Goal: Transaction & Acquisition: Purchase product/service

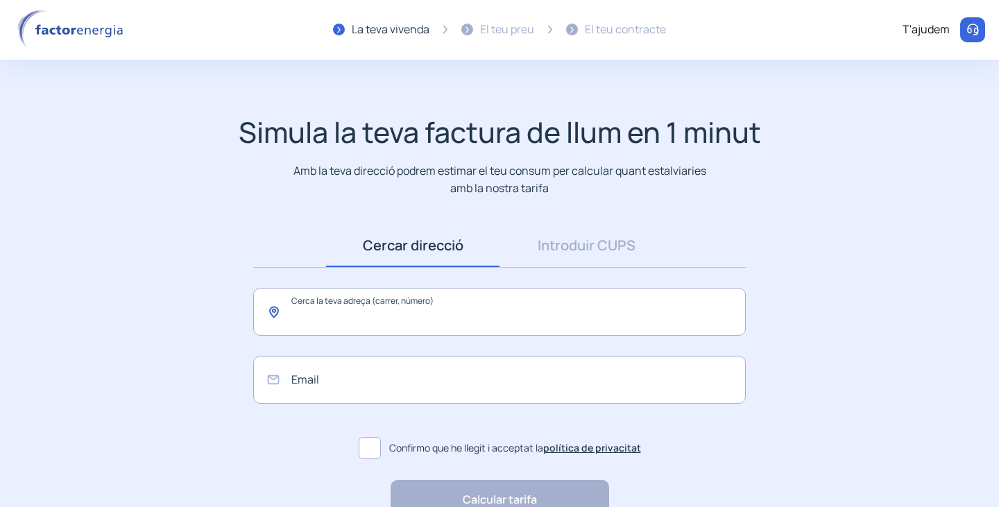
click at [317, 323] on input "text" at bounding box center [499, 312] width 493 height 48
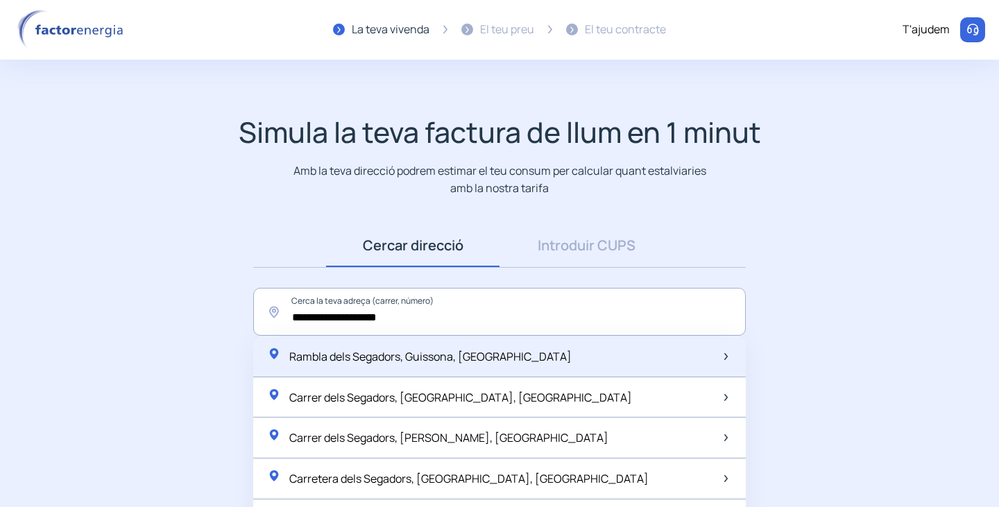
click at [402, 362] on span "Rambla dels Segadors, Guissona, [GEOGRAPHIC_DATA]" at bounding box center [430, 356] width 282 height 15
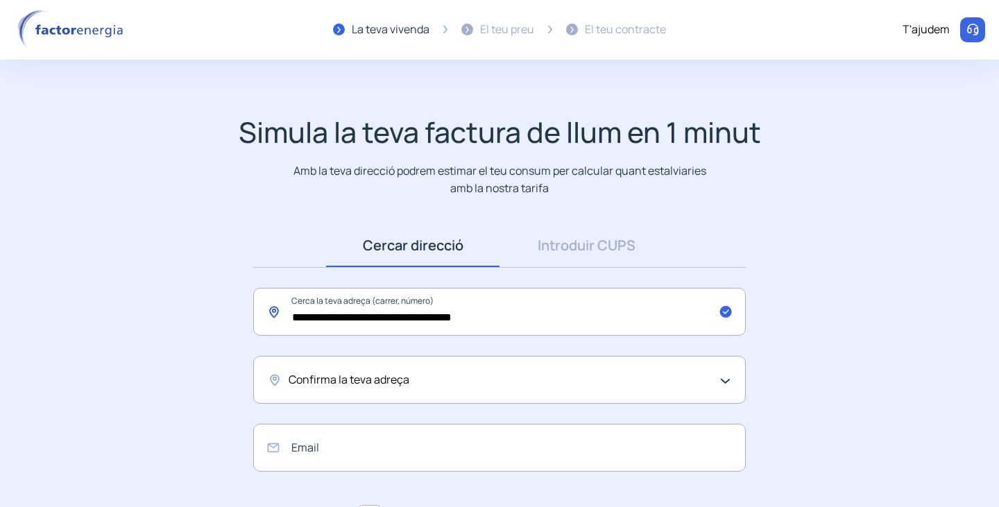
click at [457, 321] on input "**********" at bounding box center [499, 312] width 493 height 48
click at [403, 316] on input "**********" at bounding box center [499, 312] width 493 height 48
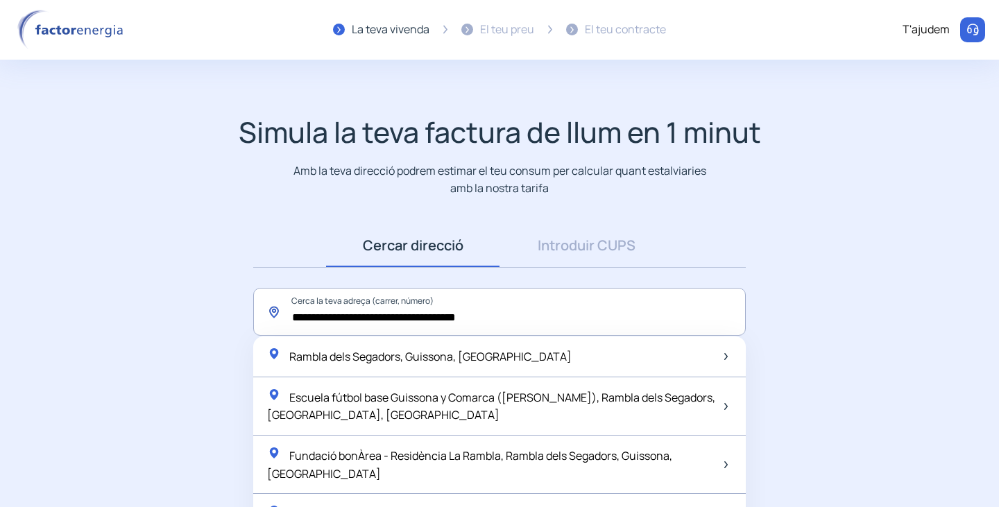
click at [405, 316] on input "**********" at bounding box center [499, 312] width 493 height 48
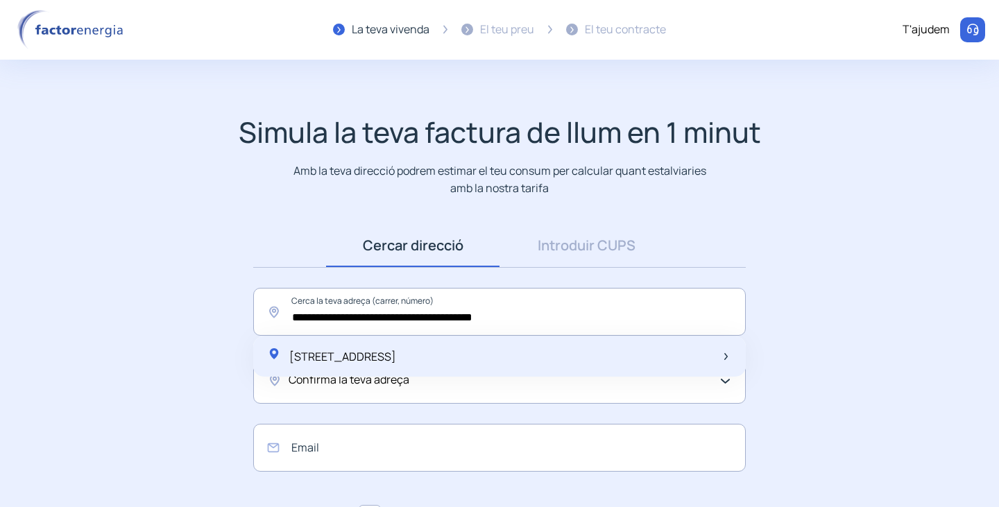
click at [582, 360] on div "[STREET_ADDRESS]" at bounding box center [499, 357] width 493 height 40
type input "**********"
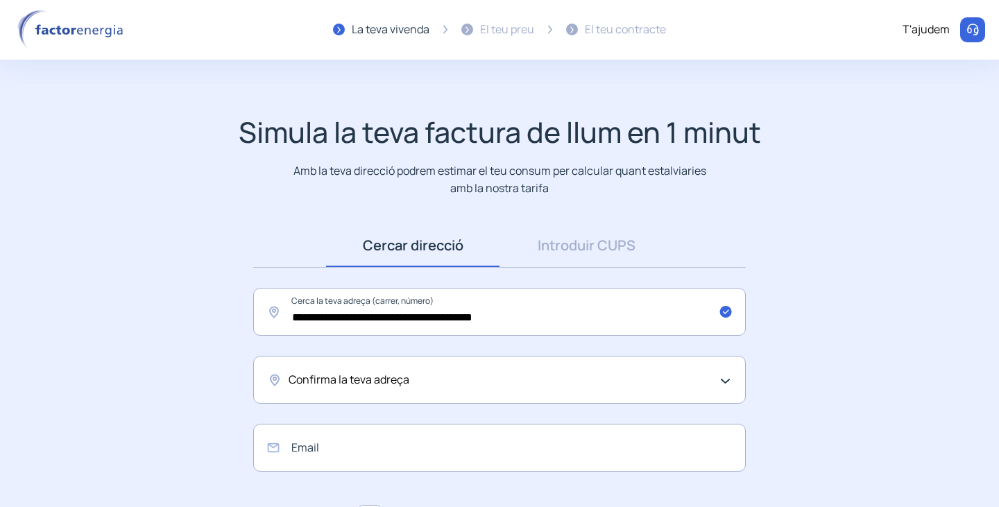
scroll to position [151, 0]
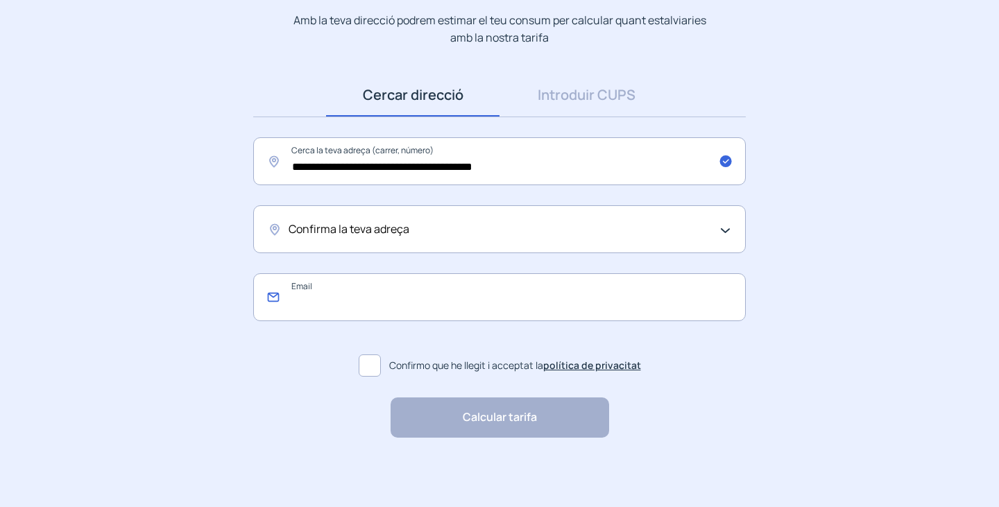
click at [352, 287] on input "email" at bounding box center [499, 297] width 493 height 48
type input "**********"
click at [371, 362] on span at bounding box center [370, 366] width 22 height 22
click at [473, 433] on div "Calcular tarifa "Excel·lent servei i atenció al client" "Respecte pel client i …" at bounding box center [500, 418] width 219 height 40
click at [476, 422] on div "Calcular tarifa "Excel·lent servei i atenció al client" "Respecte pel client i …" at bounding box center [500, 418] width 219 height 40
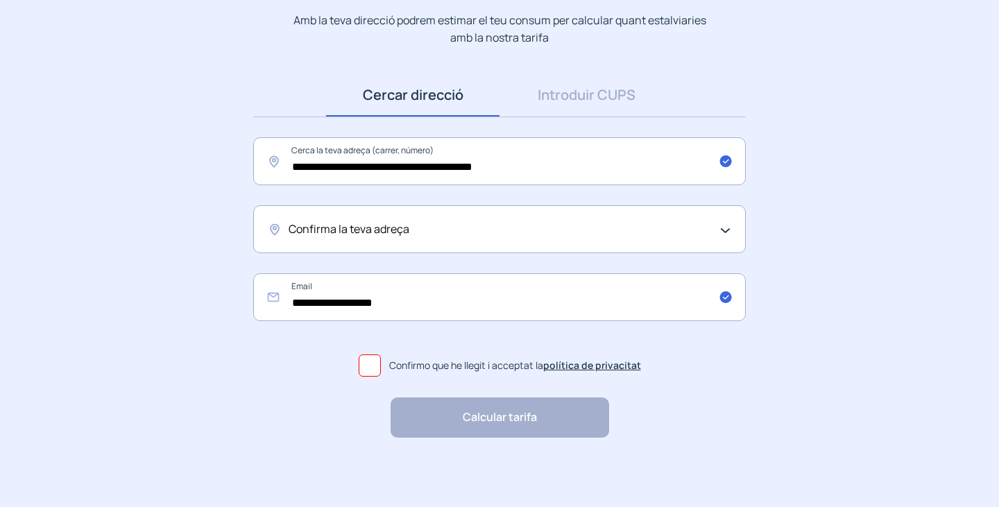
click at [550, 420] on div "Calcular tarifa "Excel·lent servei i atenció al client" "Respecte pel client i …" at bounding box center [500, 418] width 219 height 40
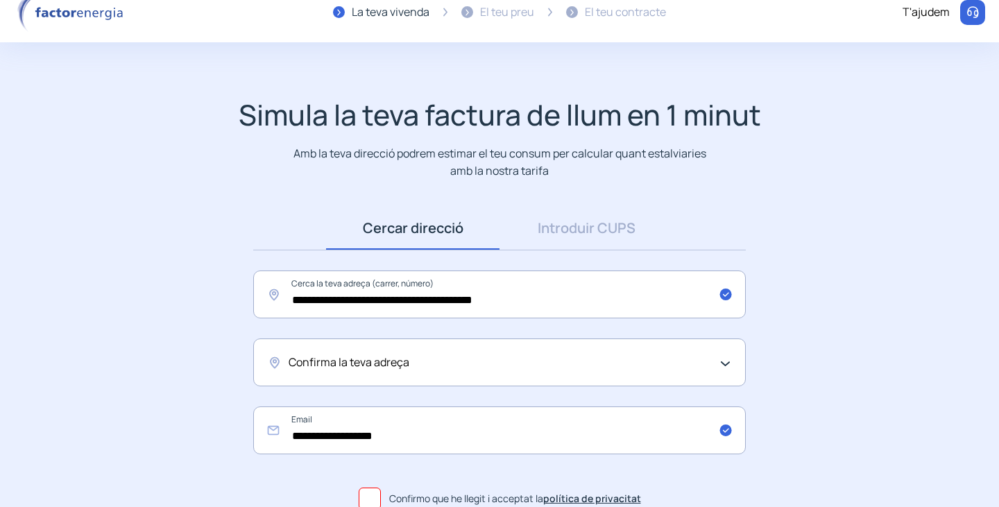
scroll to position [12, 0]
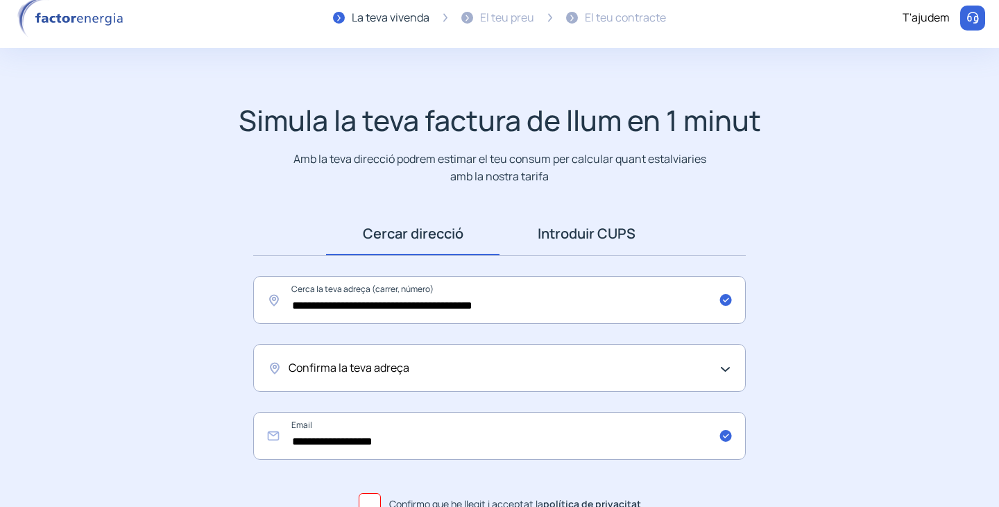
click at [612, 231] on link "Introduir CUPS" at bounding box center [587, 233] width 174 height 43
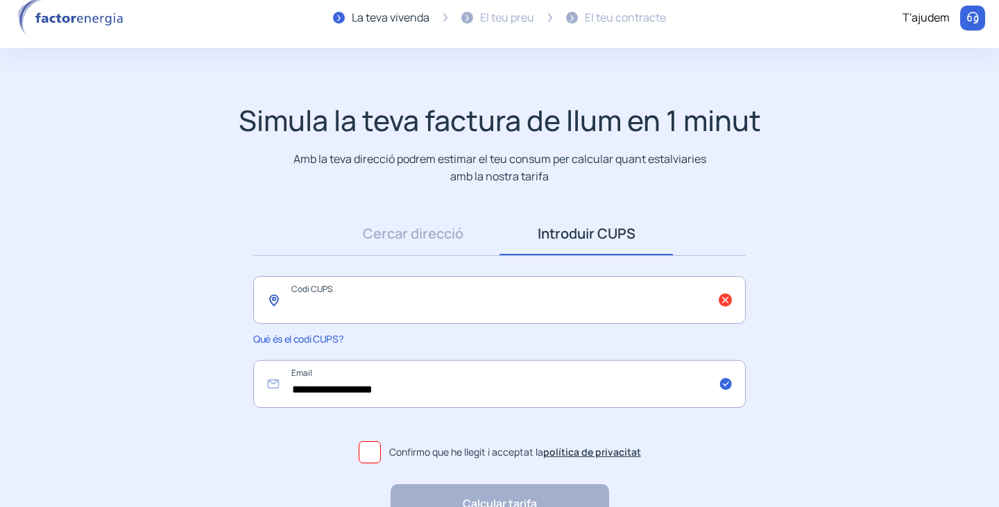
click at [373, 307] on input "text" at bounding box center [499, 300] width 493 height 48
type input "**********"
drag, startPoint x: 383, startPoint y: 438, endPoint x: 371, endPoint y: 452, distance: 18.2
click at [382, 439] on label "Confirmo que he llegit i acceptat la política de privacitat" at bounding box center [499, 452] width 493 height 33
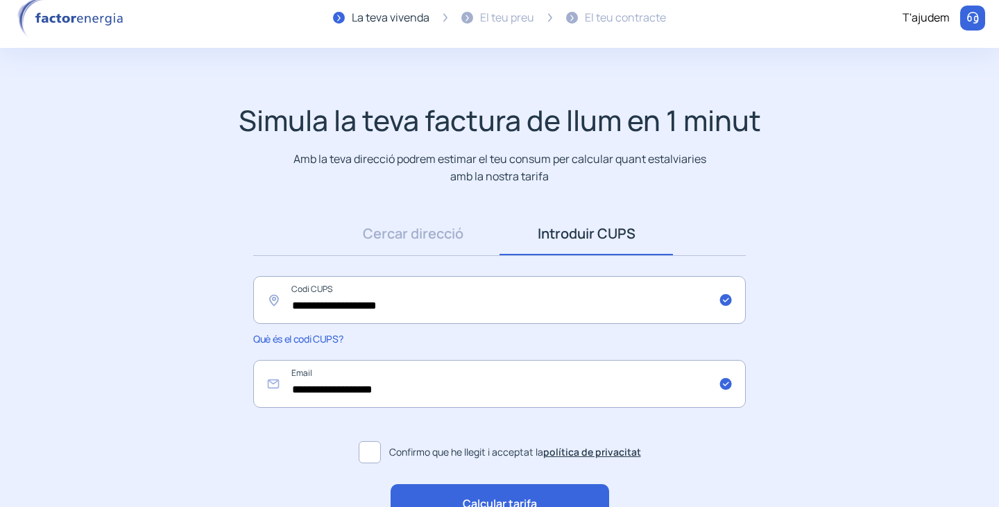
click at [369, 458] on span at bounding box center [370, 452] width 22 height 22
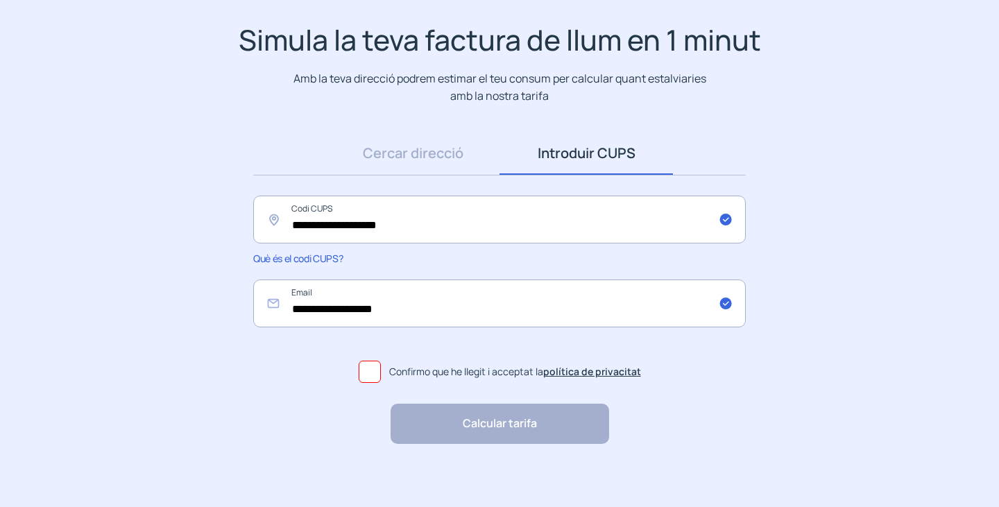
scroll to position [99, 0]
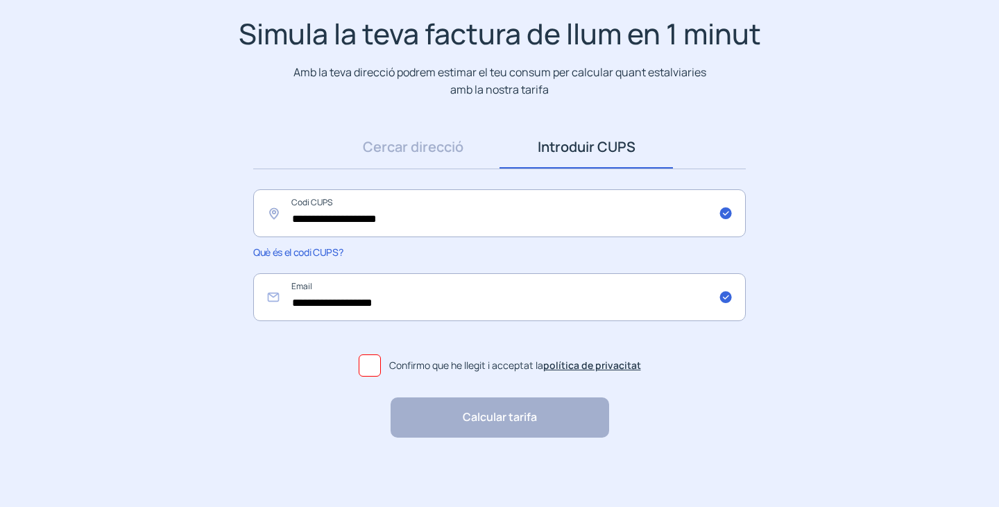
click at [363, 379] on label "Confirmo que he llegit i acceptat la política de privacitat" at bounding box center [499, 365] width 493 height 33
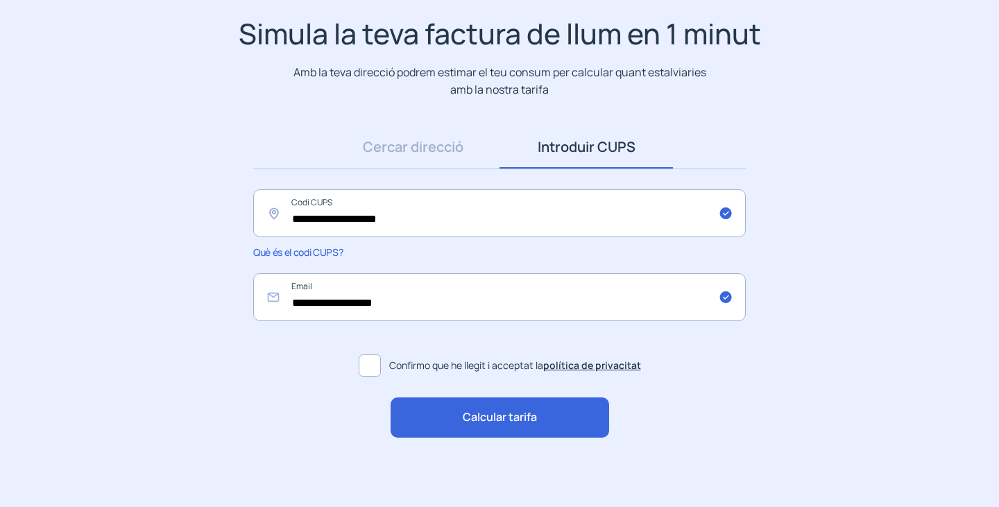
click at [364, 372] on span at bounding box center [370, 366] width 22 height 22
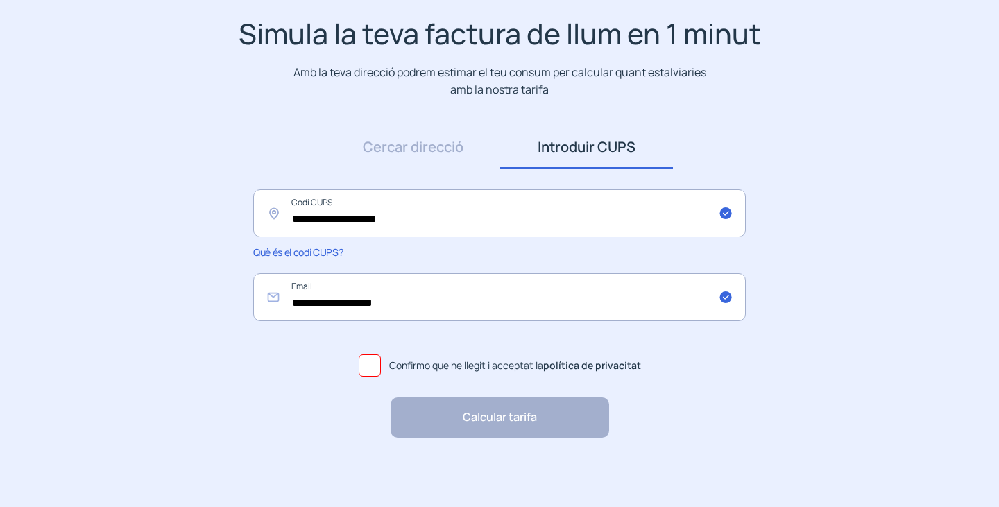
click at [364, 372] on span at bounding box center [370, 366] width 22 height 22
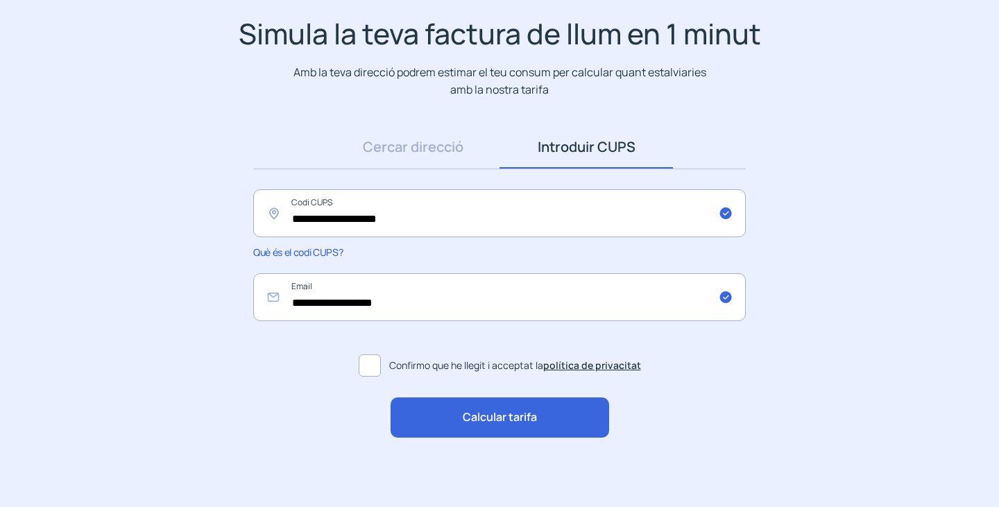
click at [459, 413] on div "Calcular tarifa" at bounding box center [500, 418] width 219 height 40
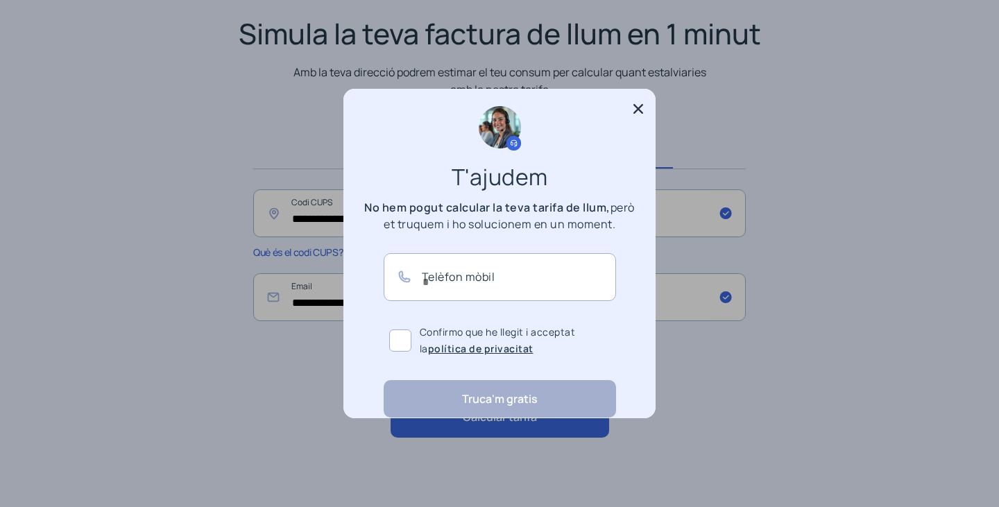
scroll to position [0, 0]
drag, startPoint x: 471, startPoint y: 210, endPoint x: 475, endPoint y: 229, distance: 19.2
click at [475, 229] on p "No hem pogut calcular la teva tarifa de llum, però et truquem i ho solucionem e…" at bounding box center [500, 215] width 278 height 33
drag, startPoint x: 432, startPoint y: 220, endPoint x: 466, endPoint y: 208, distance: 36.9
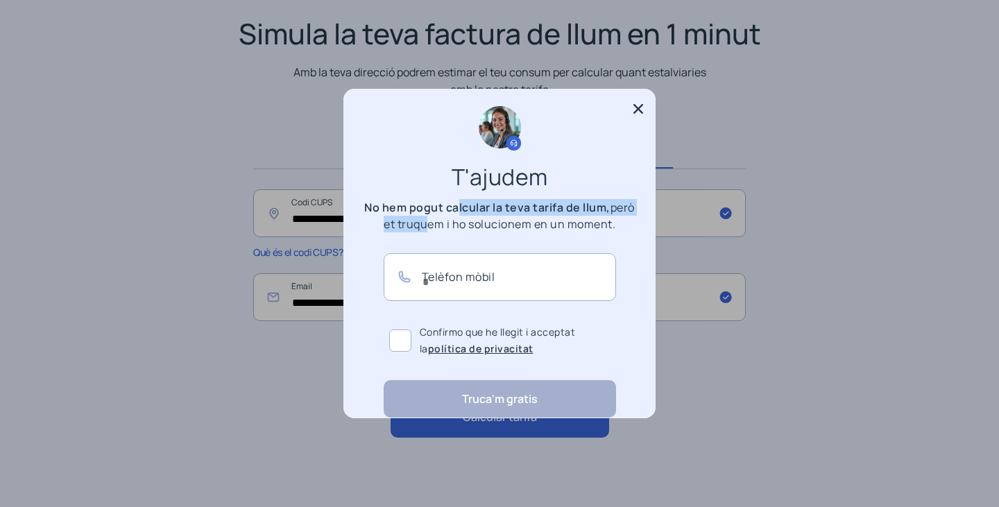
click at [466, 209] on p "No hem pogut calcular la teva tarifa de llum, però et truquem i ho solucionem e…" at bounding box center [500, 215] width 278 height 33
click at [466, 208] on b "No hem pogut calcular la teva tarifa de llum," at bounding box center [487, 207] width 246 height 15
click at [636, 105] on icon at bounding box center [639, 109] width 10 height 10
